Goal: Information Seeking & Learning: Learn about a topic

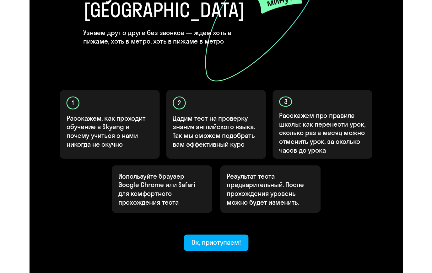
scroll to position [140, 0]
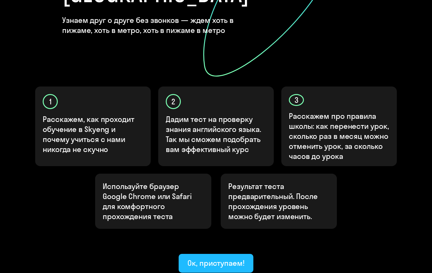
click at [222, 258] on div "Ок, приступаем!" at bounding box center [215, 263] width 57 height 10
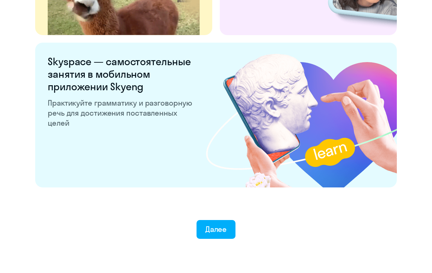
scroll to position [1181, 0]
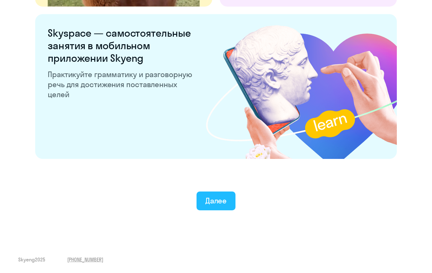
click at [227, 207] on button "Далее" at bounding box center [215, 201] width 39 height 19
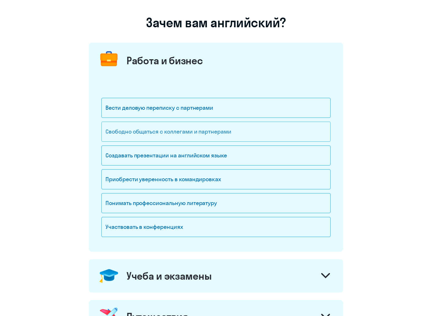
scroll to position [39, 0]
click at [222, 133] on div "Свободно общаться с коллегами и партнерами" at bounding box center [215, 132] width 229 height 20
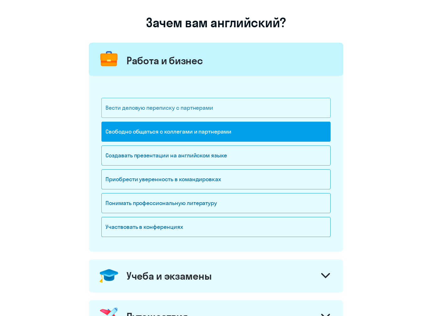
click at [189, 114] on div "Вести деловую переписку с партнерами" at bounding box center [215, 108] width 229 height 20
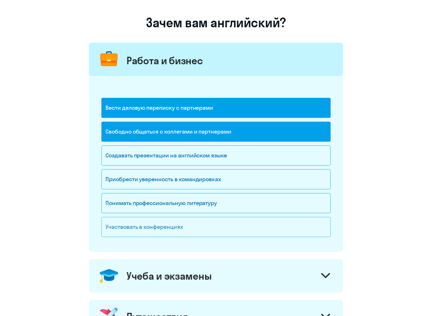
click at [159, 223] on div "Участвовать в конференциях" at bounding box center [215, 227] width 229 height 20
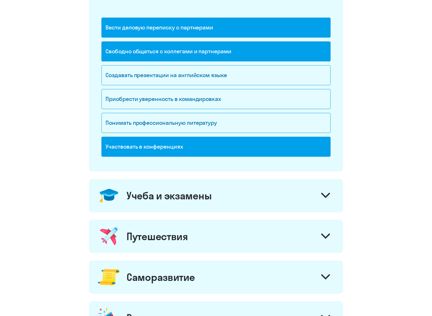
scroll to position [120, 0]
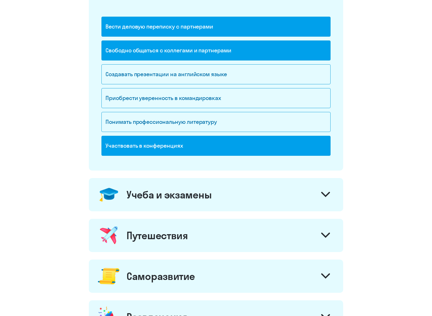
click at [180, 194] on div "Учеба и экзамены" at bounding box center [168, 195] width 85 height 13
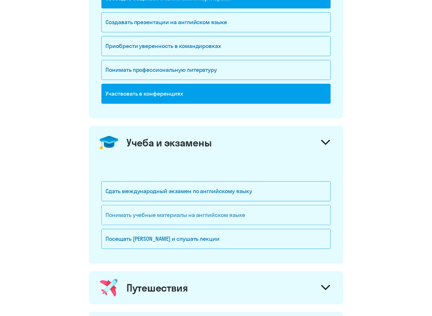
scroll to position [172, 0]
click at [182, 212] on div "Понимать учебные материалы на английском языке" at bounding box center [215, 215] width 229 height 20
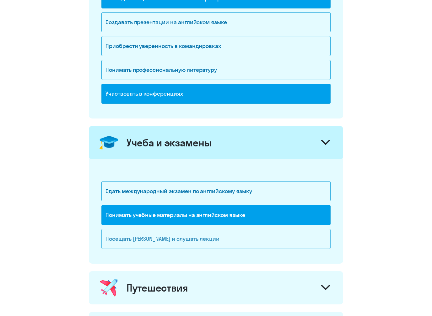
click at [175, 243] on div "Посещать [PERSON_NAME] и слушать лекции" at bounding box center [215, 239] width 229 height 20
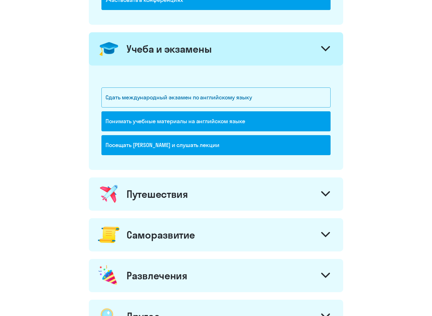
click at [187, 195] on div "Путешествия" at bounding box center [156, 194] width 61 height 13
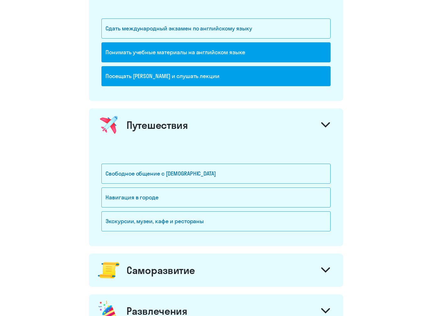
scroll to position [336, 0]
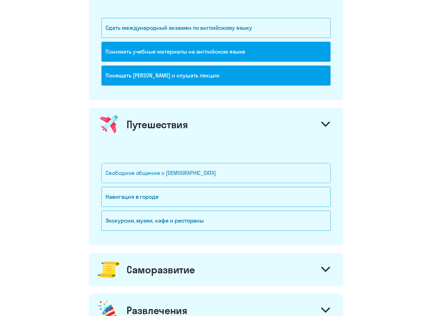
click at [168, 177] on div "Свободное общение с [DEMOGRAPHIC_DATA]" at bounding box center [215, 173] width 229 height 20
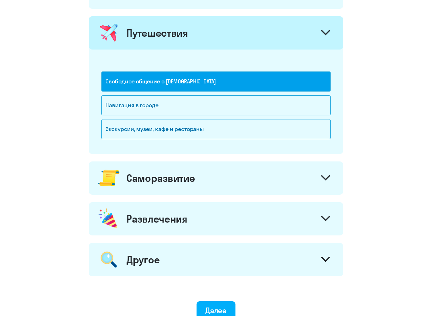
click at [178, 175] on div "Саморазвитие" at bounding box center [160, 178] width 68 height 13
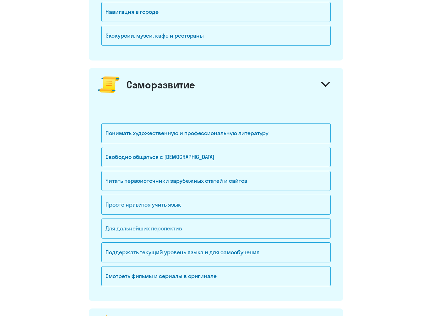
scroll to position [521, 0]
click at [195, 205] on div "Просто нравится учить язык" at bounding box center [215, 205] width 229 height 20
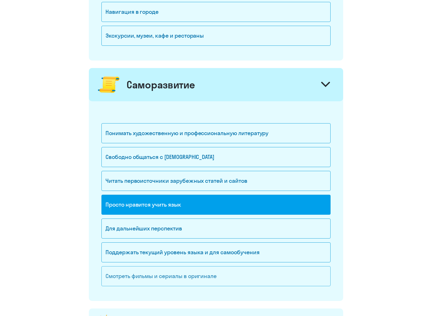
click at [181, 258] on div "Смотреть фильмы и сериалы в оригинале" at bounding box center [215, 276] width 229 height 20
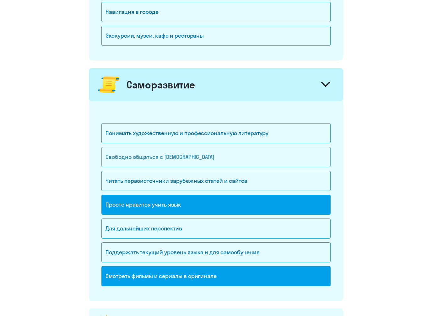
click at [191, 163] on div "Свободно общаться с [DEMOGRAPHIC_DATA]" at bounding box center [215, 157] width 229 height 20
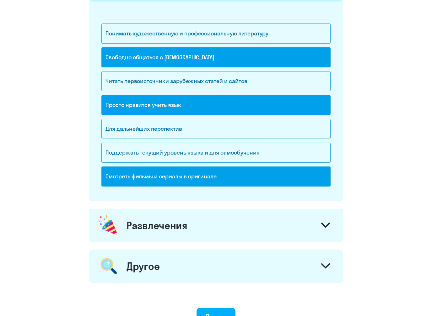
click at [176, 226] on div "Развлечения" at bounding box center [156, 226] width 61 height 13
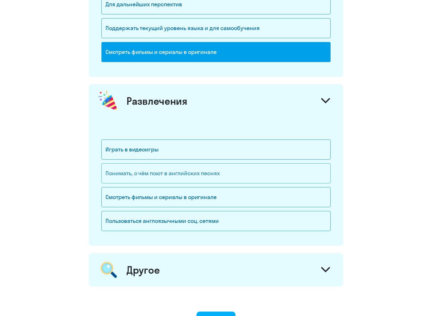
scroll to position [745, 0]
click at [178, 148] on div "Играть в видеоигры" at bounding box center [215, 150] width 229 height 20
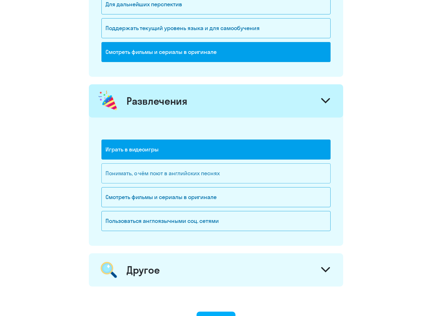
click at [178, 176] on div "Понимать, о чём поют в английских песнях" at bounding box center [215, 173] width 229 height 20
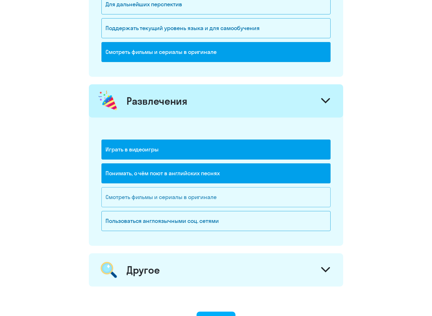
click at [175, 195] on div "Смотреть фильмы и сериалы в оригинале" at bounding box center [215, 197] width 229 height 20
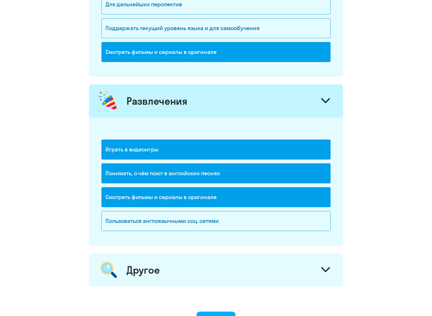
click at [171, 257] on div "Другое" at bounding box center [216, 269] width 254 height 33
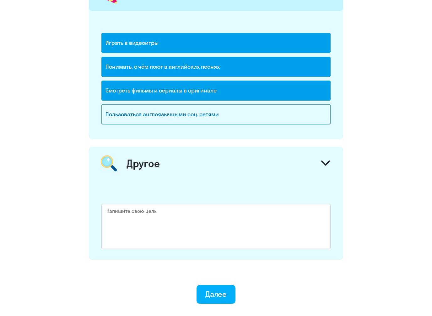
scroll to position [863, 0]
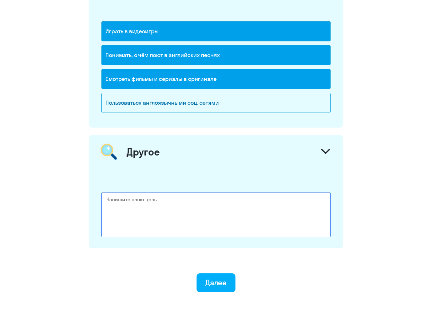
click at [168, 200] on textarea at bounding box center [215, 214] width 229 height 45
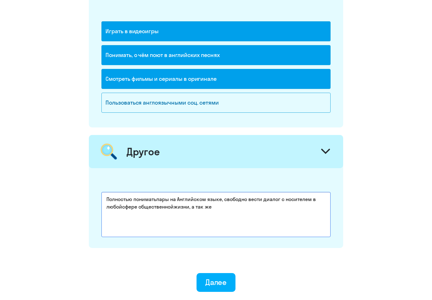
click at [175, 205] on textarea "Полностью пониматьпары на Английском языке, свободно вести диалог с носителем в…" at bounding box center [215, 214] width 229 height 45
click at [123, 207] on textarea "Полностью пониматьпары на Английском языке, свободно вести диалог с носителем в…" at bounding box center [215, 214] width 229 height 45
click at [157, 198] on textarea "Полностью пониматьпары на Английском языке, свободно вести диалог с носителем в…" at bounding box center [215, 214] width 229 height 45
click at [138, 208] on textarea "Полностью понимать пары на Английском языке, свободно вести диалог с носителем …" at bounding box center [215, 214] width 229 height 45
click at [217, 207] on textarea "Полностью понимать пары на Английском языке, свободно вести диалог с носителем …" at bounding box center [215, 214] width 229 height 45
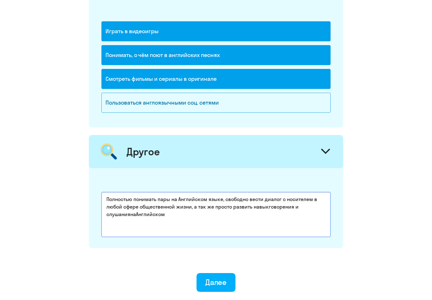
click at [136, 212] on textarea "Полностью понимать пары на Английском языке, свободно вести диалог с носителем …" at bounding box center [215, 214] width 229 height 45
type textarea "Полностью понимать пары на Английском языке, свободно вести диалог с носителем …"
click at [216, 258] on button "Далее" at bounding box center [215, 282] width 39 height 19
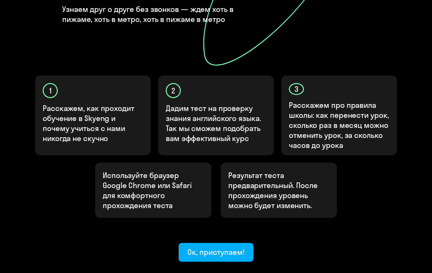
scroll to position [180, 0]
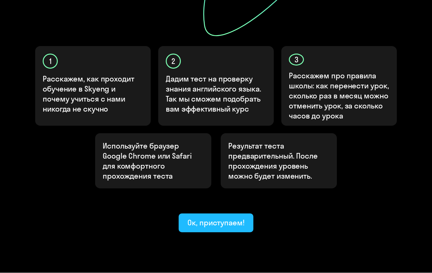
click at [228, 214] on button "Ок, приступаем!" at bounding box center [215, 223] width 75 height 19
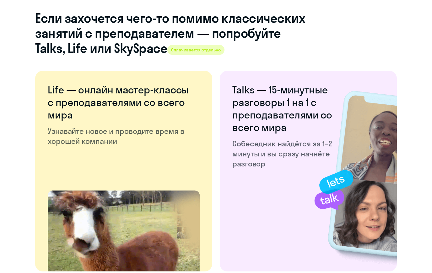
scroll to position [1181, 0]
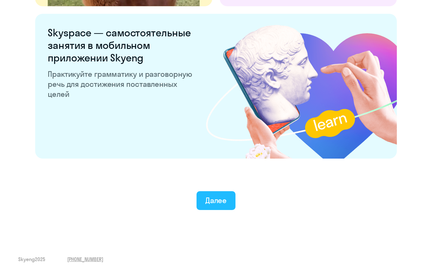
click at [220, 194] on button "Далее" at bounding box center [215, 201] width 39 height 19
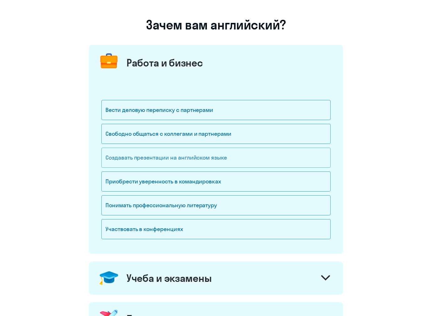
scroll to position [37, 0]
click at [199, 109] on div "Вести деловую переписку с партнерами" at bounding box center [215, 110] width 229 height 20
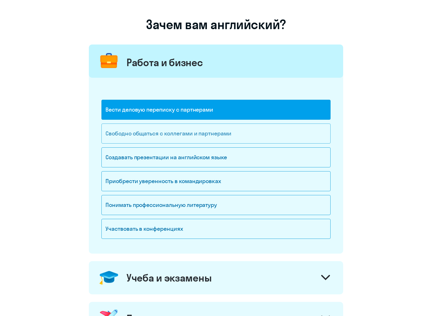
click at [197, 132] on div "Свободно общаться с коллегами и партнерами" at bounding box center [215, 134] width 229 height 20
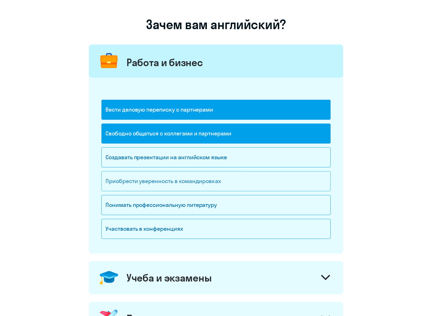
click at [190, 186] on div "Приобрести уверенность в командировках" at bounding box center [215, 181] width 229 height 20
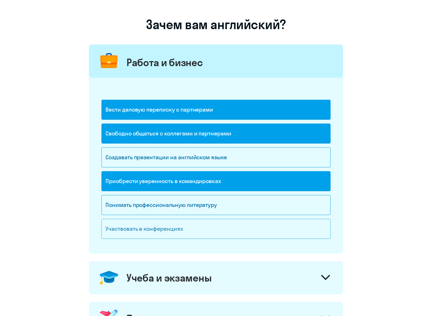
click at [172, 234] on div "Участвовать в конференциях" at bounding box center [215, 229] width 229 height 20
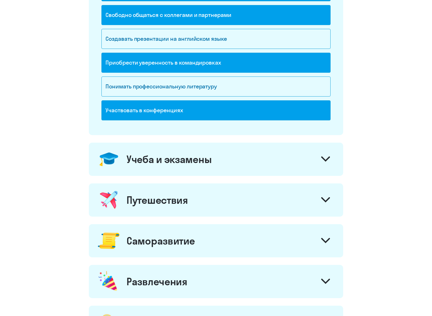
click at [174, 188] on div "Путешествия" at bounding box center [216, 200] width 254 height 33
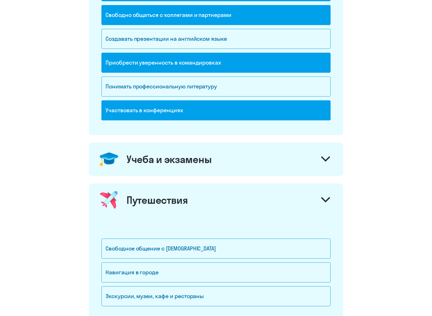
click at [173, 169] on div "Учеба и экзамены" at bounding box center [216, 159] width 254 height 33
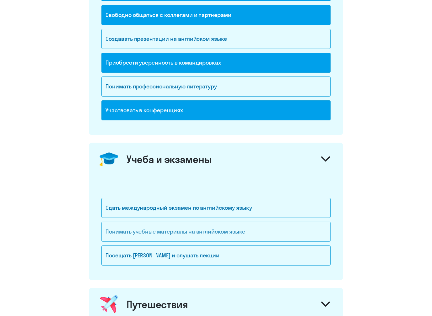
click at [166, 240] on div "Понимать учебные материалы на английском языке" at bounding box center [215, 232] width 229 height 20
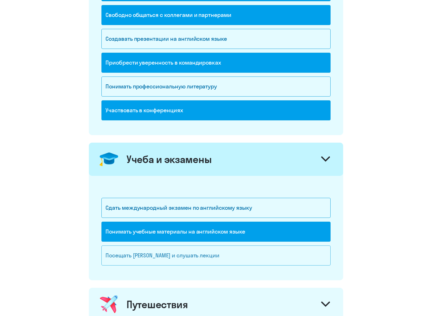
click at [162, 256] on div "Посещать [PERSON_NAME] и слушать лекции" at bounding box center [215, 256] width 229 height 20
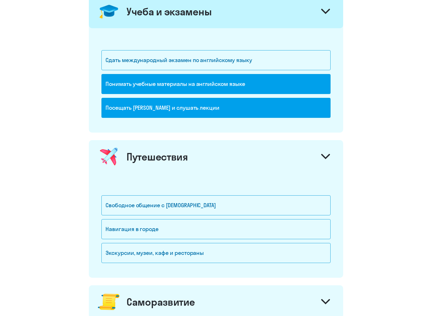
scroll to position [303, 0]
click at [165, 215] on div "Свободное общение с [DEMOGRAPHIC_DATA]" at bounding box center [215, 207] width 229 height 24
click at [165, 212] on div "Свободное общение с [DEMOGRAPHIC_DATA]" at bounding box center [215, 205] width 229 height 20
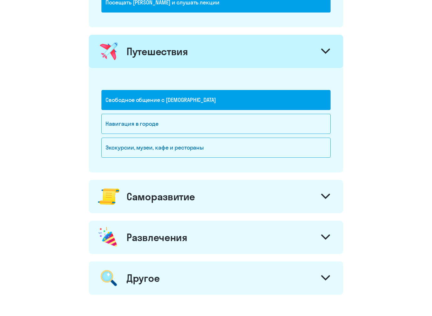
click at [171, 202] on div "Саморазвитие" at bounding box center [160, 197] width 68 height 13
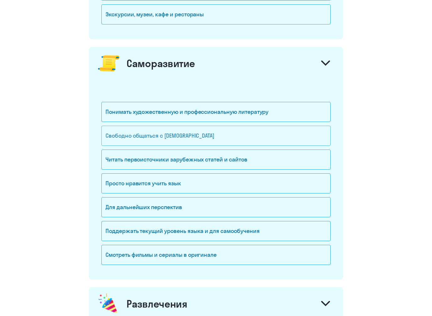
scroll to position [542, 0]
click at [174, 141] on div "Свободно общаться с [DEMOGRAPHIC_DATA]" at bounding box center [215, 136] width 229 height 20
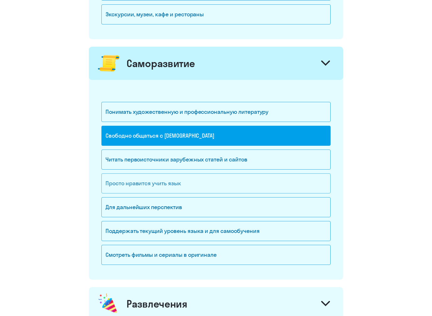
click at [167, 187] on div "Просто нравится учить язык" at bounding box center [215, 183] width 229 height 20
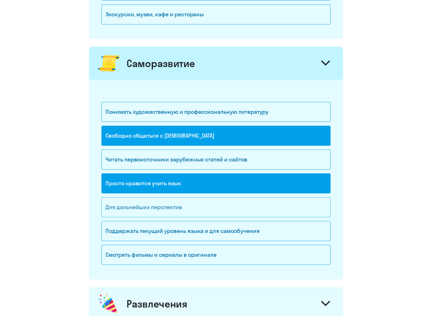
click at [160, 213] on div "Для дальнейших перспектив" at bounding box center [215, 207] width 229 height 20
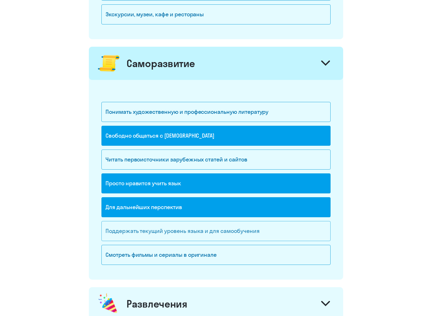
click at [166, 228] on div "Поддержать текущий уровень языка и для cамообучения" at bounding box center [215, 231] width 229 height 20
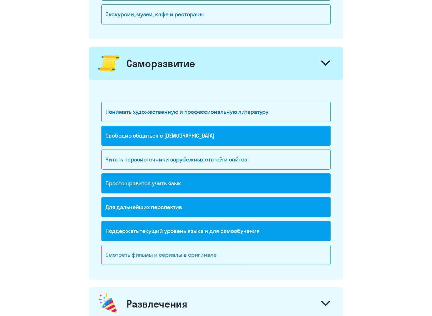
click at [164, 258] on div "Смотреть фильмы и сериалы в оригинале" at bounding box center [215, 255] width 229 height 20
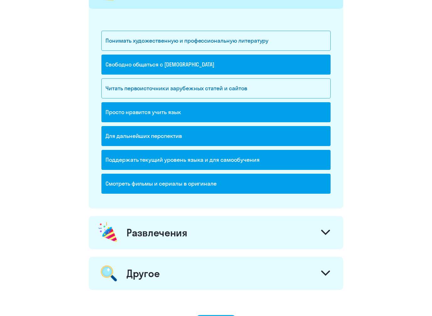
scroll to position [641, 0]
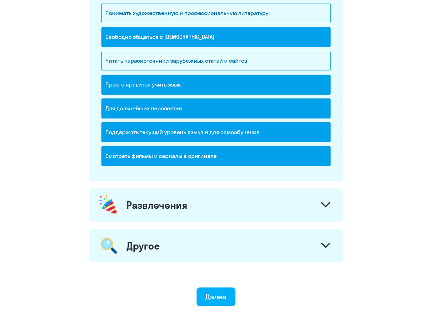
click at [168, 208] on div "Развлечения" at bounding box center [156, 205] width 61 height 13
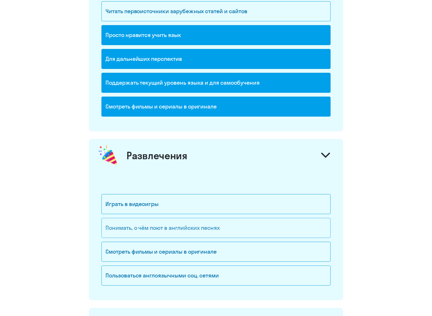
scroll to position [693, 0]
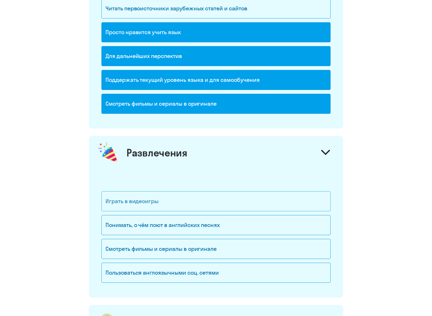
click at [172, 208] on div "Играть в видеоигры" at bounding box center [215, 201] width 229 height 20
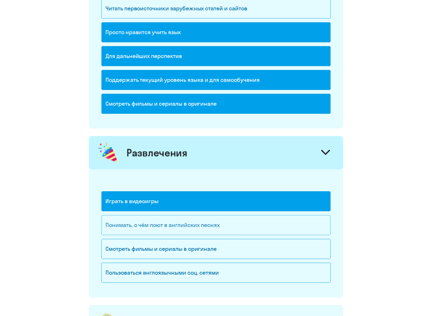
click at [172, 227] on div "Понимать, о чём поют в английских песнях" at bounding box center [215, 225] width 229 height 20
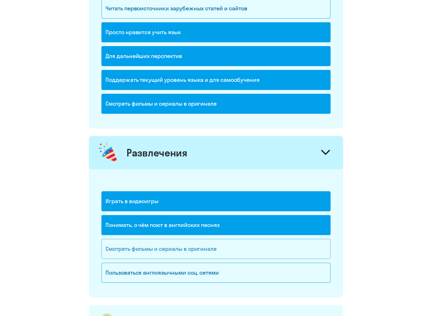
click at [169, 251] on div "Смотреть фильмы и сериалы в оригинале" at bounding box center [215, 249] width 229 height 20
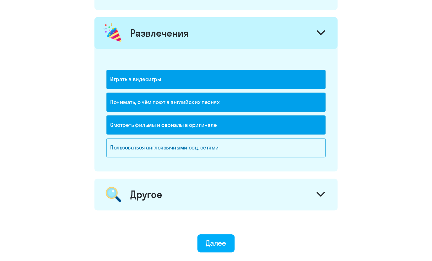
scroll to position [827, 0]
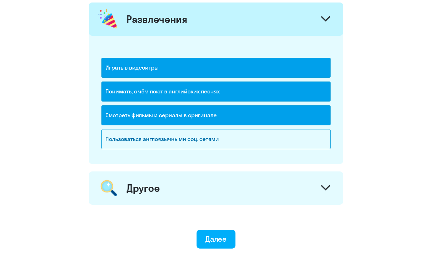
click at [160, 192] on div "Другое" at bounding box center [216, 188] width 254 height 33
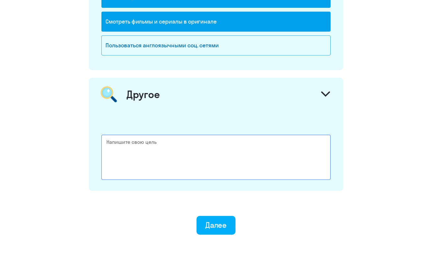
scroll to position [954, 0]
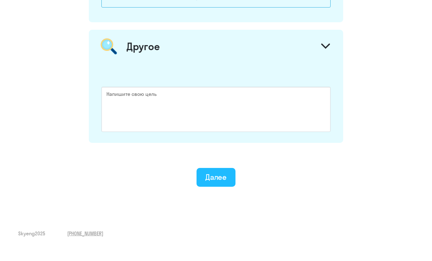
click at [220, 187] on div "Далее" at bounding box center [216, 192] width 22 height 10
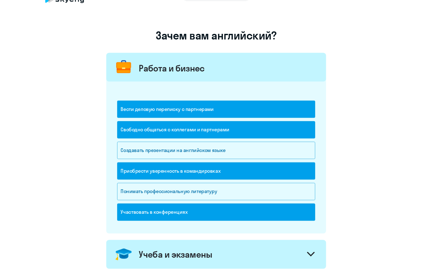
scroll to position [62, 0]
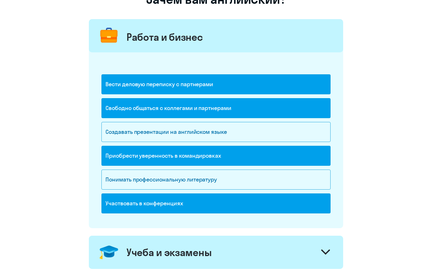
click at [324, 204] on div "Участвовать в конференциях" at bounding box center [215, 204] width 229 height 20
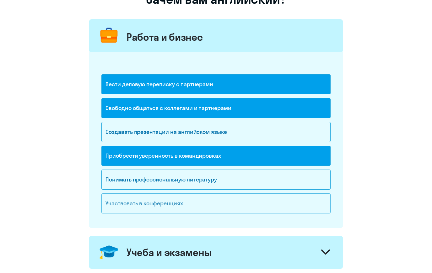
click at [301, 206] on div "Участвовать в конференциях" at bounding box center [215, 204] width 229 height 20
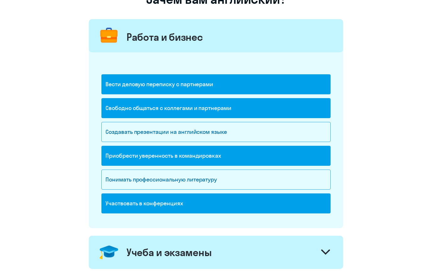
click at [291, 205] on div "Участвовать в конференциях" at bounding box center [215, 204] width 229 height 20
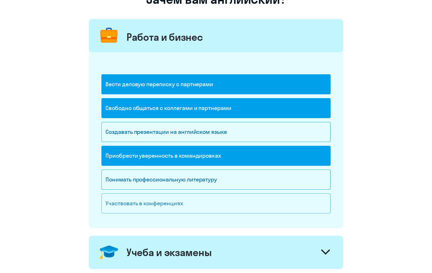
click at [295, 204] on div "Участвовать в конференциях" at bounding box center [215, 204] width 229 height 20
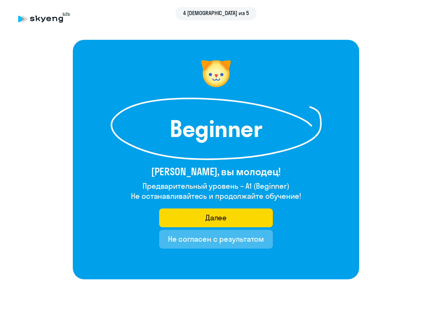
scroll to position [0, 0]
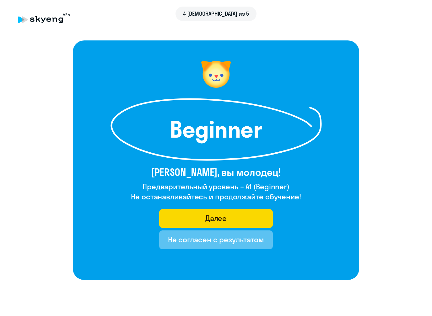
click at [192, 239] on div "Не согласен с результатом" at bounding box center [216, 240] width 96 height 10
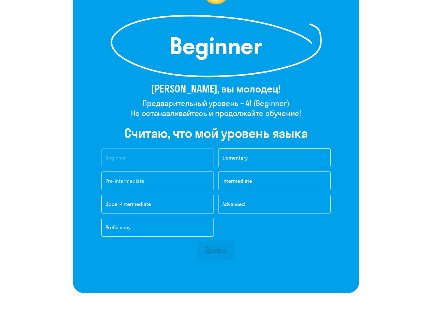
scroll to position [85, 0]
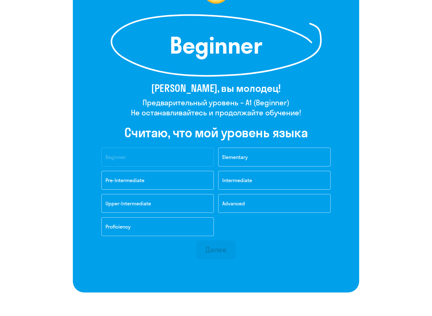
click at [230, 161] on button "Elementary" at bounding box center [274, 157] width 112 height 19
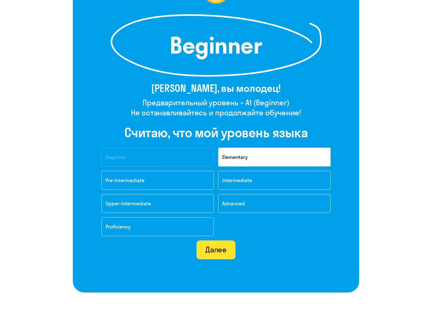
click at [218, 248] on div "Далее" at bounding box center [216, 250] width 22 height 10
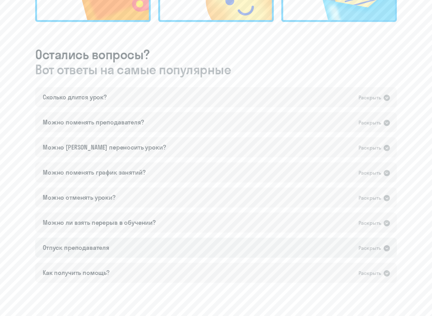
scroll to position [311, 0]
click at [354, 94] on div "Сколько длится урок? Раскрыть" at bounding box center [215, 97] width 361 height 20
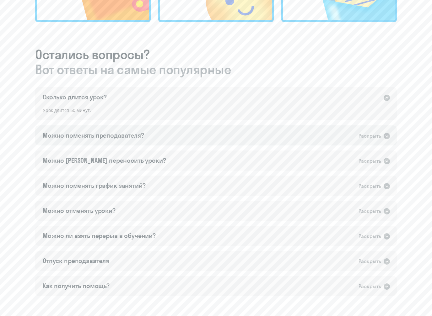
click at [355, 139] on div "Можно поменять преподавателя? Раскрыть" at bounding box center [215, 135] width 361 height 20
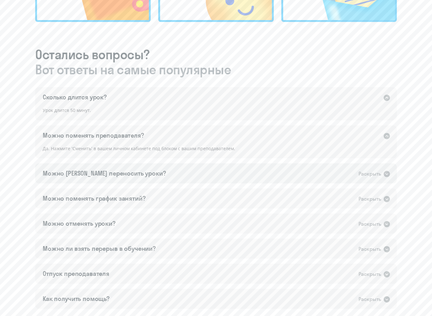
click at [369, 174] on div "Раскрыть" at bounding box center [369, 174] width 23 height 8
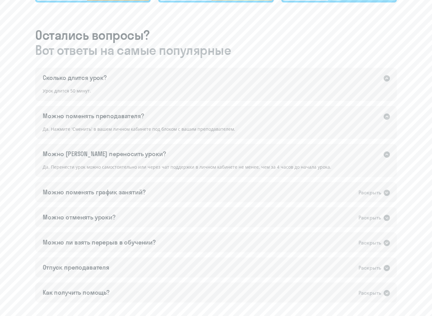
scroll to position [330, 0]
click at [375, 197] on div "Можно поменять график занятий? Раскрыть" at bounding box center [215, 192] width 361 height 20
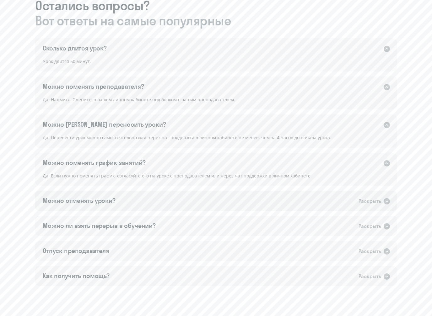
scroll to position [360, 0]
click at [375, 198] on div "Раскрыть" at bounding box center [369, 201] width 23 height 8
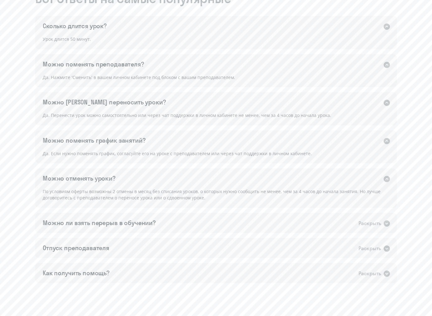
scroll to position [382, 0]
click at [375, 223] on div "Раскрыть" at bounding box center [369, 224] width 23 height 8
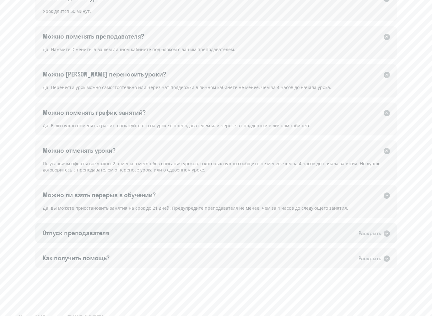
scroll to position [410, 0]
click at [376, 225] on div "Отпуск преподавателя Раскрыть" at bounding box center [215, 233] width 361 height 20
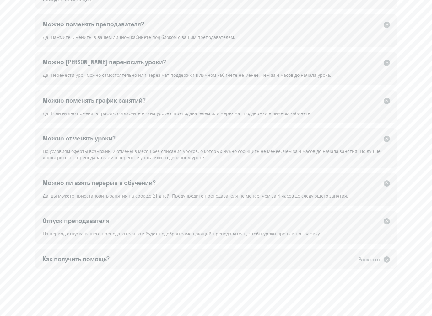
scroll to position [422, 0]
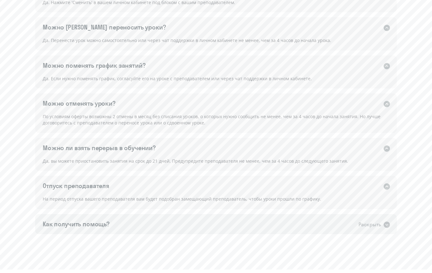
click at [380, 224] on div "Раскрыть" at bounding box center [369, 228] width 23 height 8
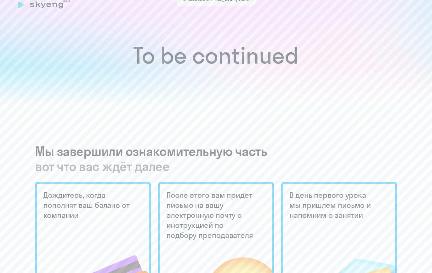
scroll to position [0, 0]
